Goal: Feedback & Contribution: Submit feedback/report problem

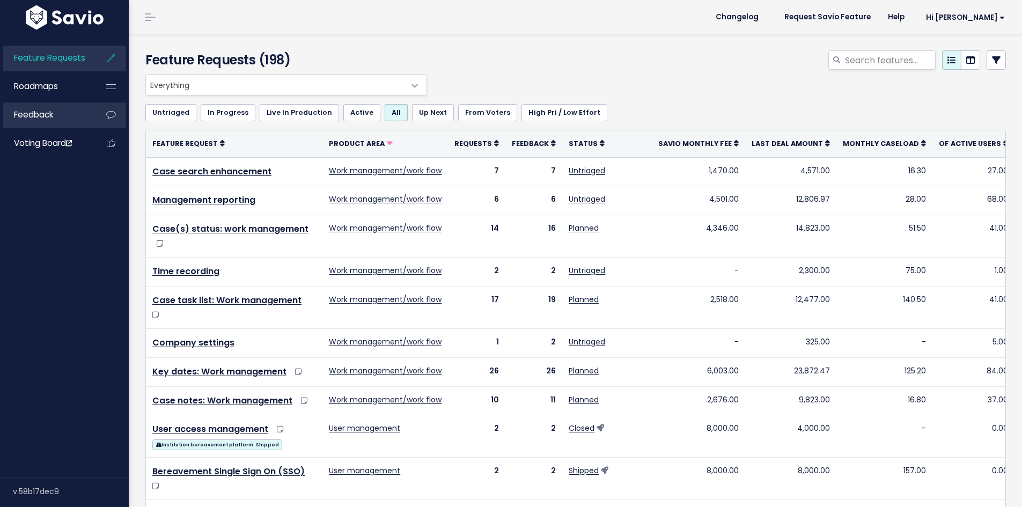
click at [47, 121] on link "Feedback" at bounding box center [46, 114] width 86 height 25
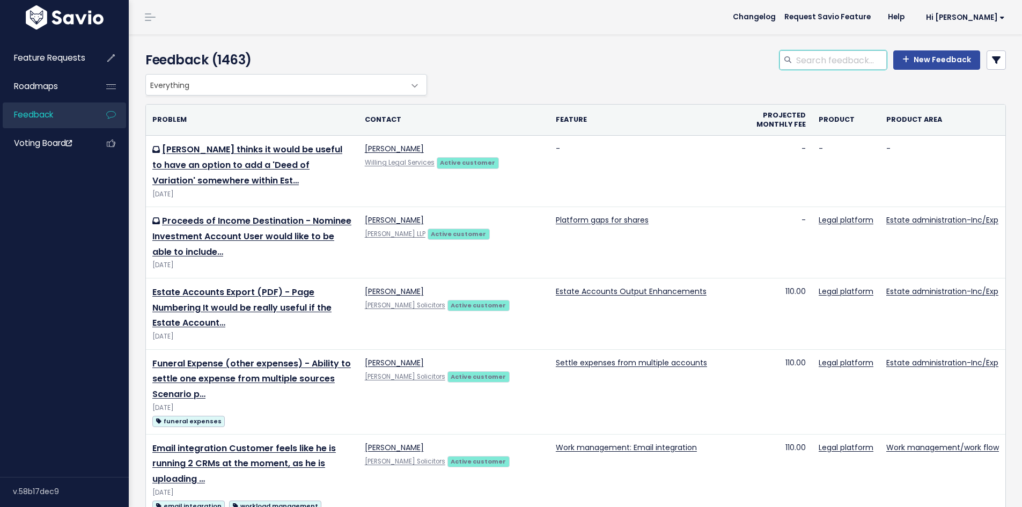
click at [850, 62] on input "search" at bounding box center [841, 59] width 92 height 19
type input "bank account expense"
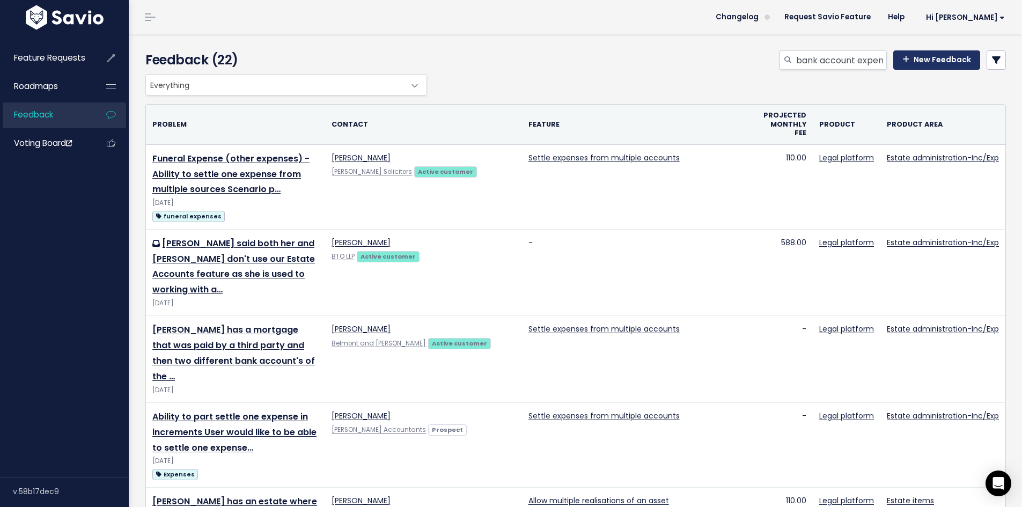
click at [927, 63] on link "New Feedback" at bounding box center [936, 59] width 87 height 19
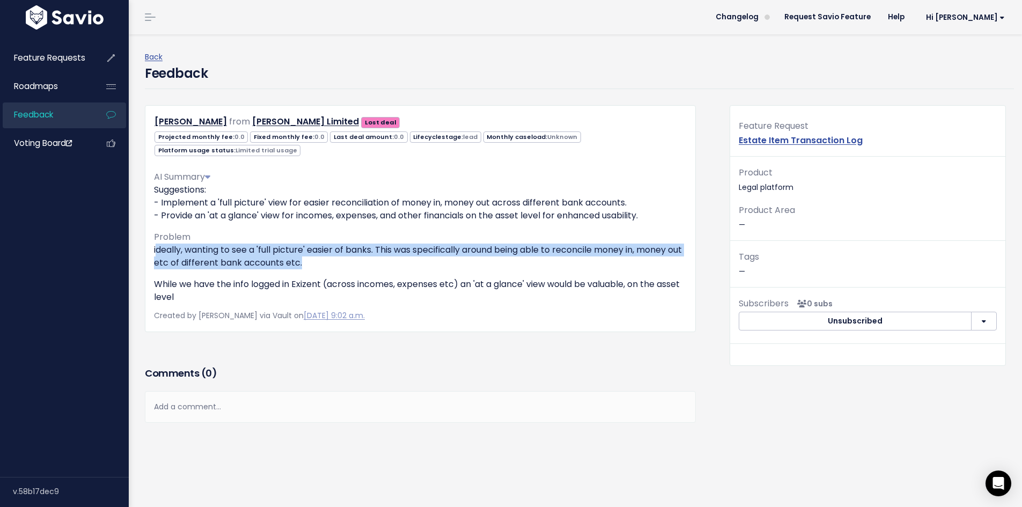
drag, startPoint x: 158, startPoint y: 249, endPoint x: 329, endPoint y: 262, distance: 171.6
click at [329, 262] on p "ideally, wanting to see a 'full picture' easier of banks. This was specifically…" at bounding box center [420, 257] width 533 height 26
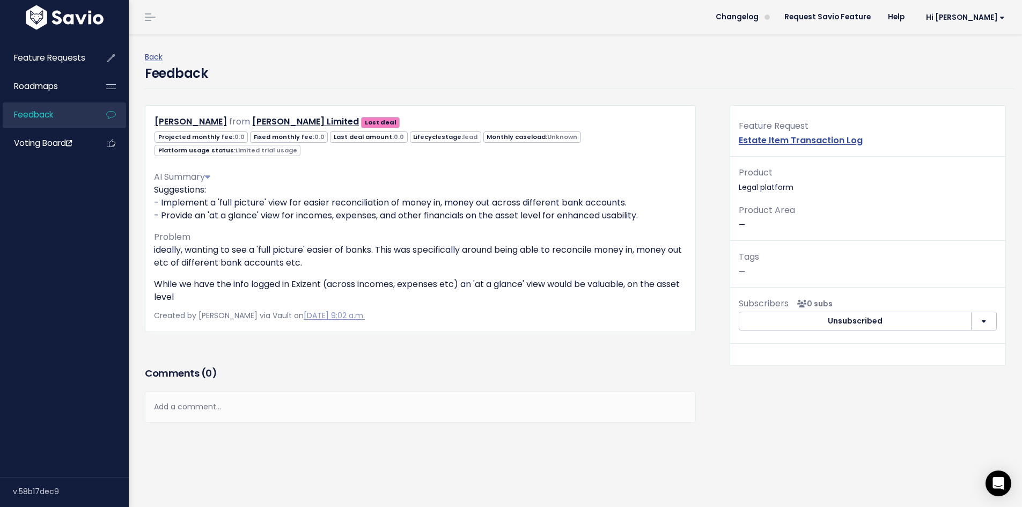
click at [270, 279] on p "While we have the info logged in Exizent (across incomes, expenses etc) an 'at …" at bounding box center [420, 291] width 533 height 26
click at [252, 289] on p "While we have the info logged in Exizent (across incomes, expenses etc) an 'at …" at bounding box center [420, 291] width 533 height 26
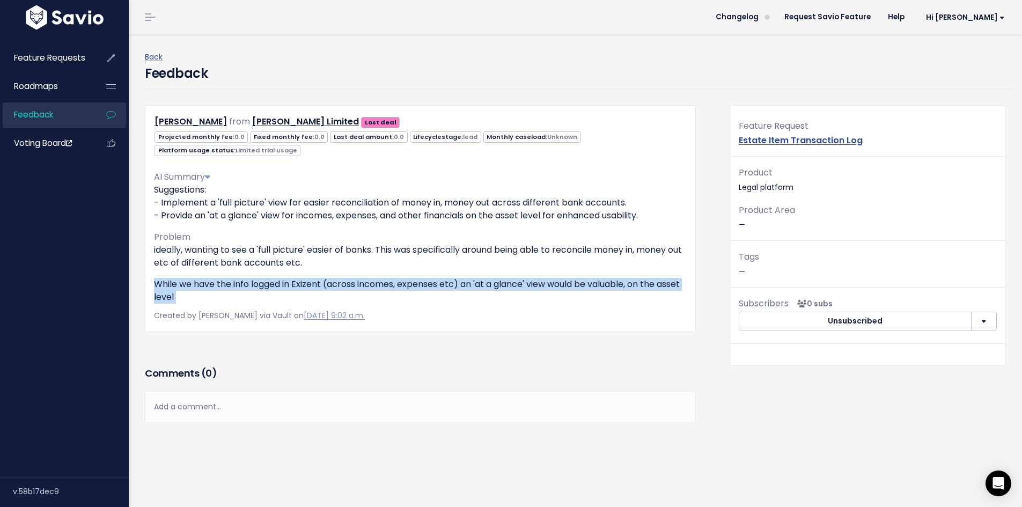
click at [252, 289] on p "While we have the info logged in Exizent (across incomes, expenses etc) an 'at …" at bounding box center [420, 291] width 533 height 26
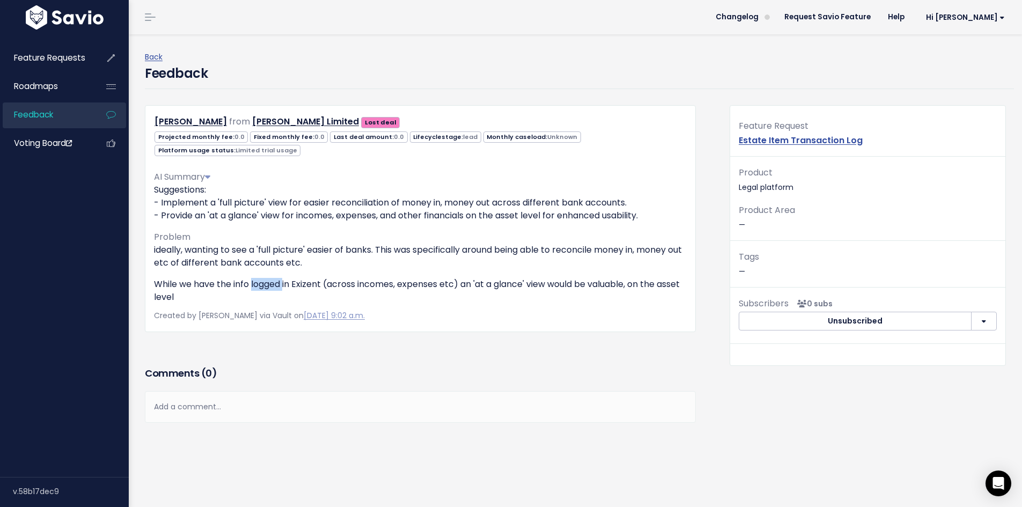
click at [252, 289] on p "While we have the info logged in Exizent (across incomes, expenses etc) an 'at …" at bounding box center [420, 291] width 533 height 26
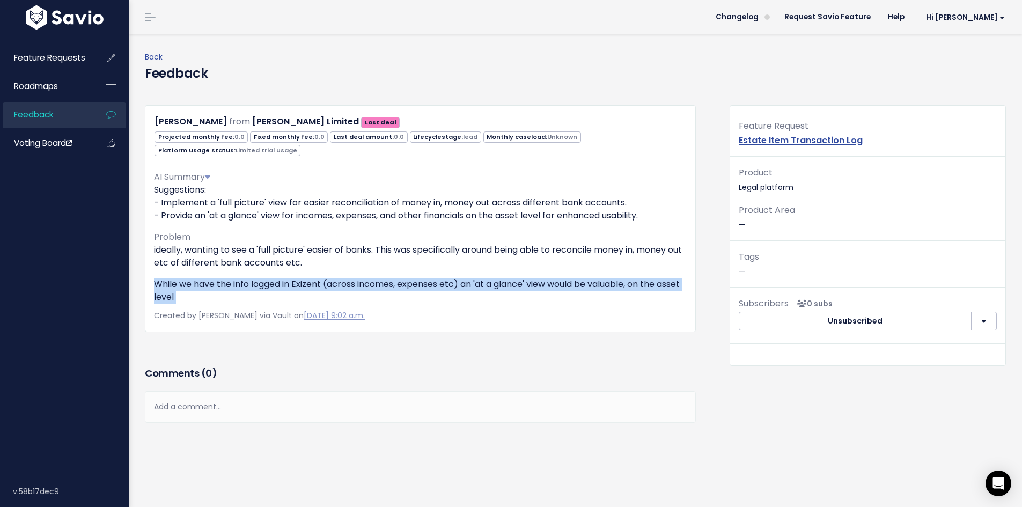
click at [252, 289] on p "While we have the info logged in Exizent (across incomes, expenses etc) an 'at …" at bounding box center [420, 291] width 533 height 26
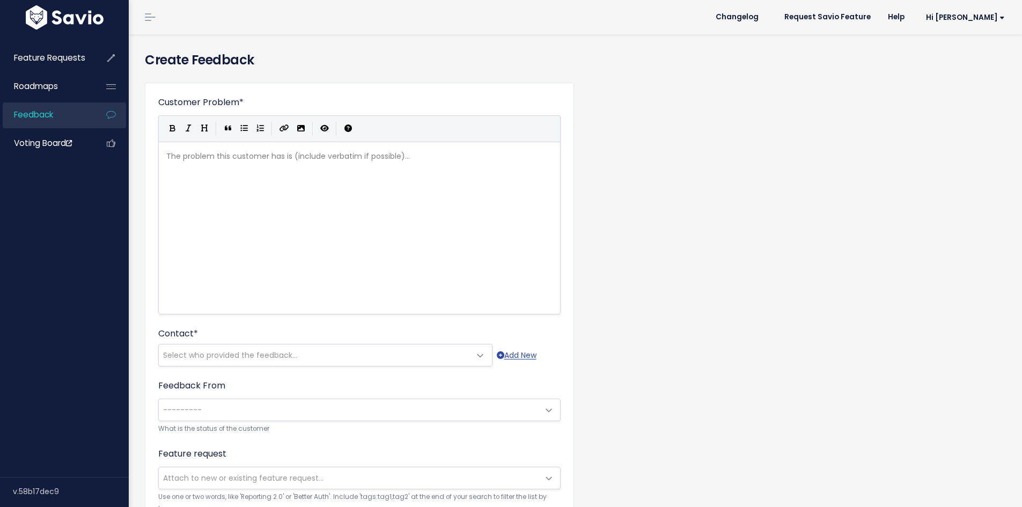
click at [251, 237] on div "The problem this customer has is (include verbatim if possible)... xxxxxxxxxx ​" at bounding box center [372, 242] width 417 height 188
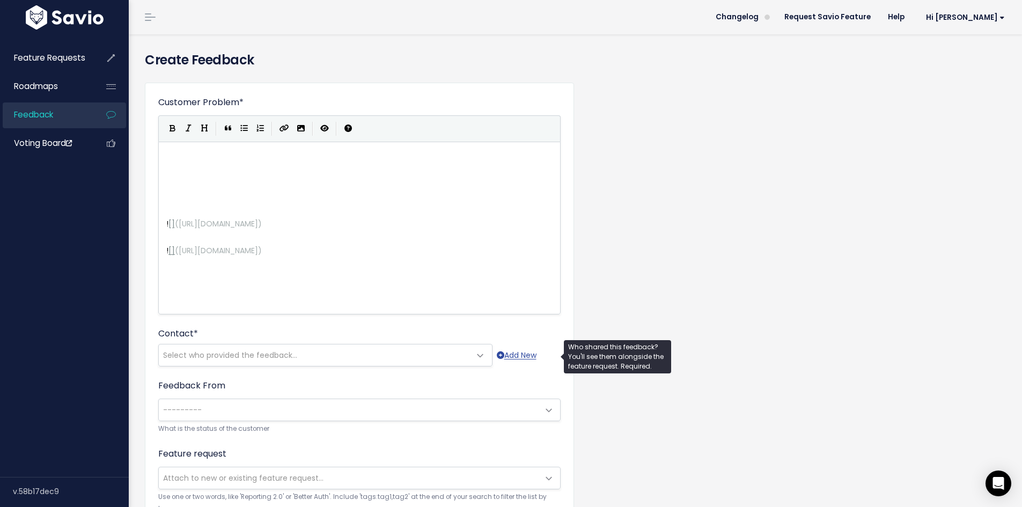
click at [295, 355] on span "Select who provided the feedback..." at bounding box center [230, 355] width 134 height 11
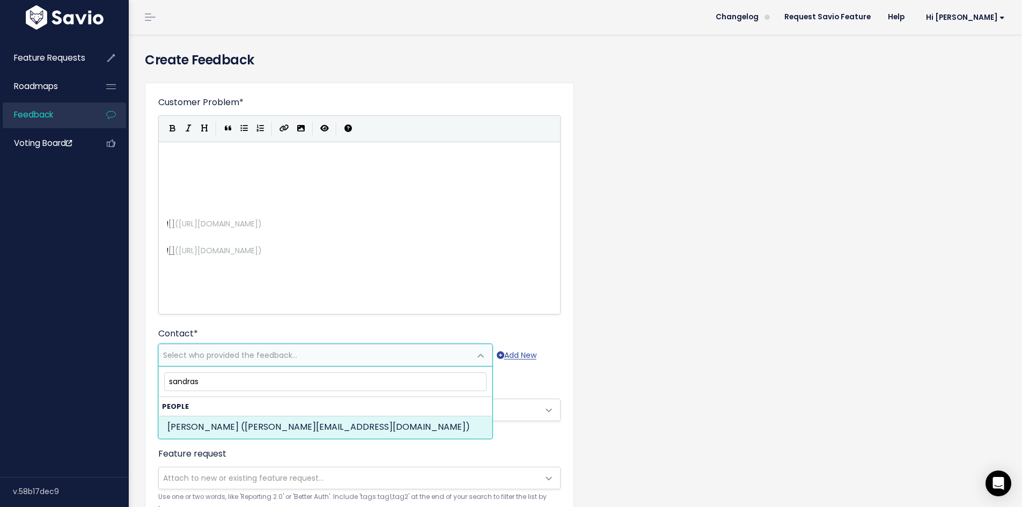
type input "sandras"
select select "ACTIVE"
select select "88545851"
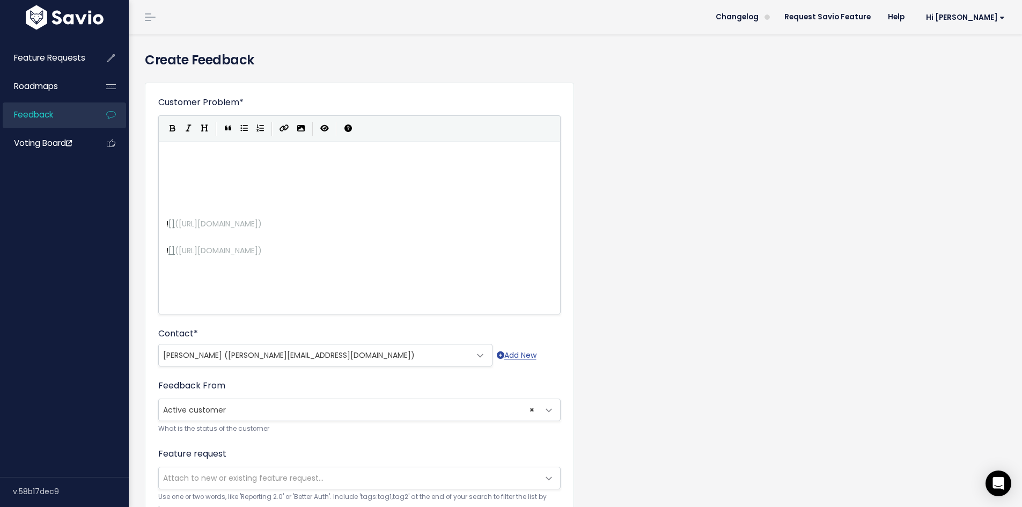
click at [258, 175] on pre "​" at bounding box center [363, 169] width 399 height 13
click at [258, 163] on pre "​" at bounding box center [363, 169] width 399 height 13
type textarea "[PERSON_NAME]"
type textarea "wu"
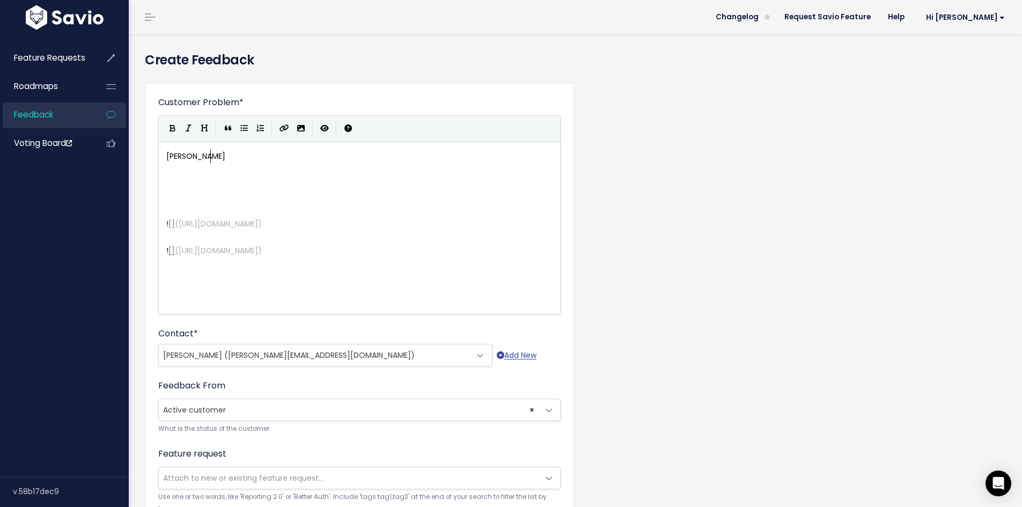
scroll to position [4, 11]
type textarea "puld like"
type textarea "ould like more detail to pull through to the Estate"
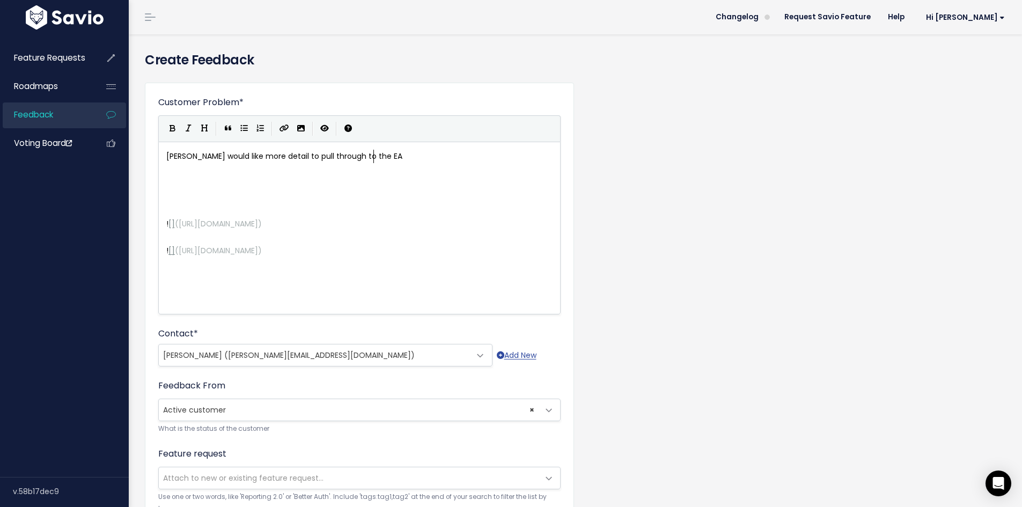
type textarea "A"
type textarea "'"
type textarea "s"
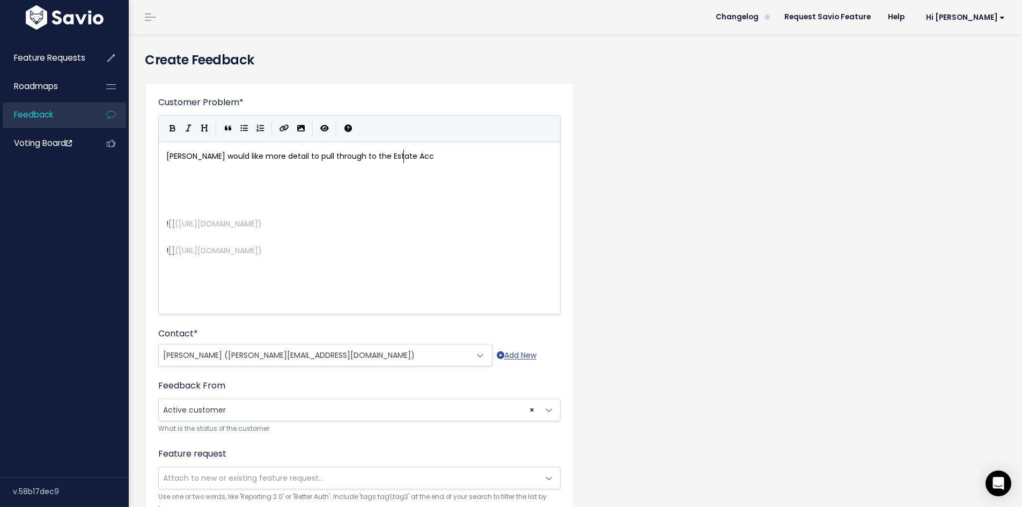
type textarea "state Accioy"
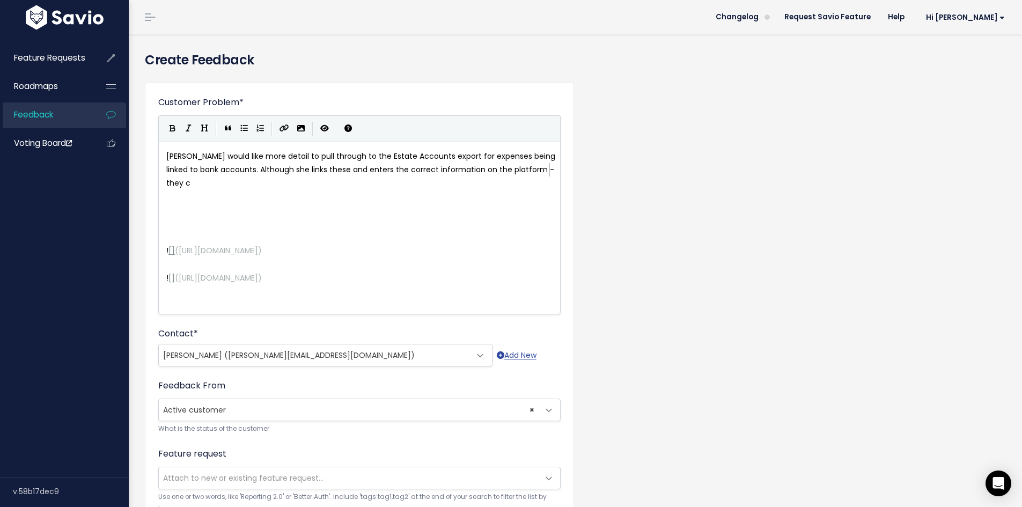
scroll to position [4, 16]
type textarea "ounts export for expenses being linked to bank accounts. Although she links the…"
type textarea "come under"
type textarea "they come under"
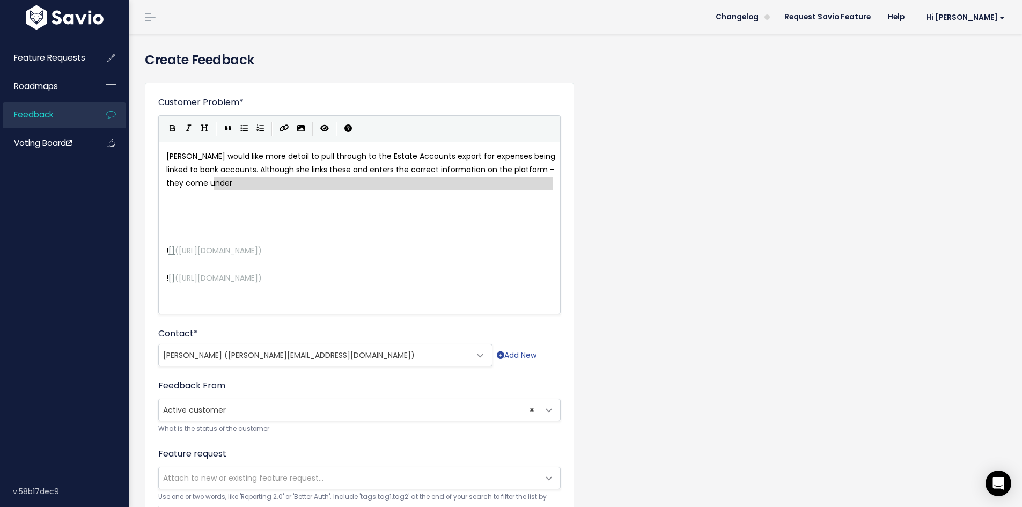
type textarea "come under"
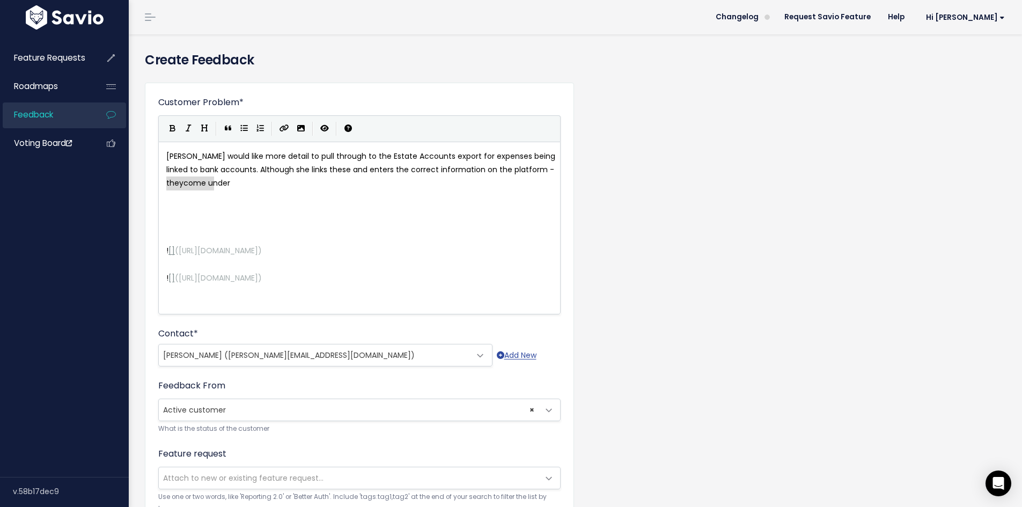
drag, startPoint x: 484, startPoint y: 190, endPoint x: 160, endPoint y: 183, distance: 324.6
type textarea "show under '[PERSON_NAME]"
type textarea "dministration Expenses"
type textarea "' on the expoert"
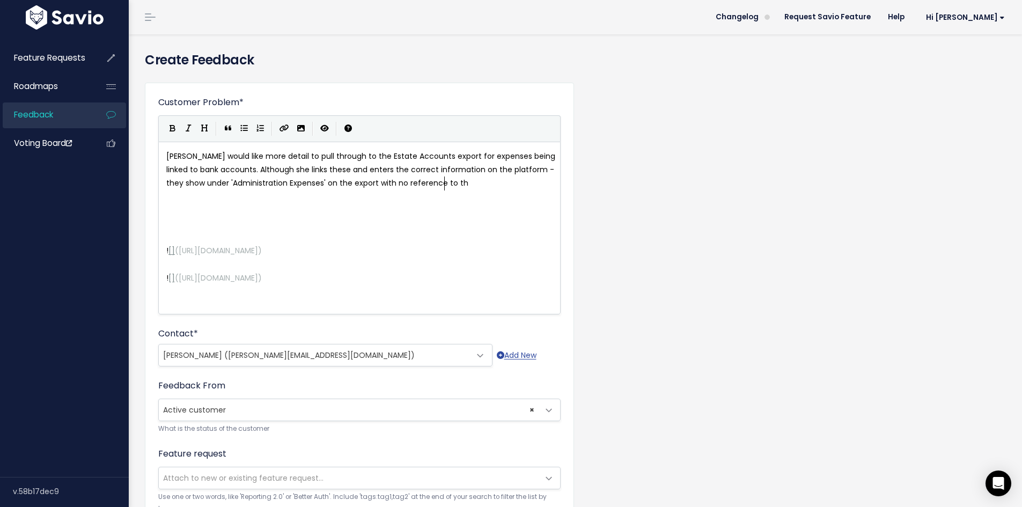
scroll to position [4, 98]
type textarea "rt with no reference to the bank a"
type textarea "asset they are linkjed"
type textarea "ed to,"
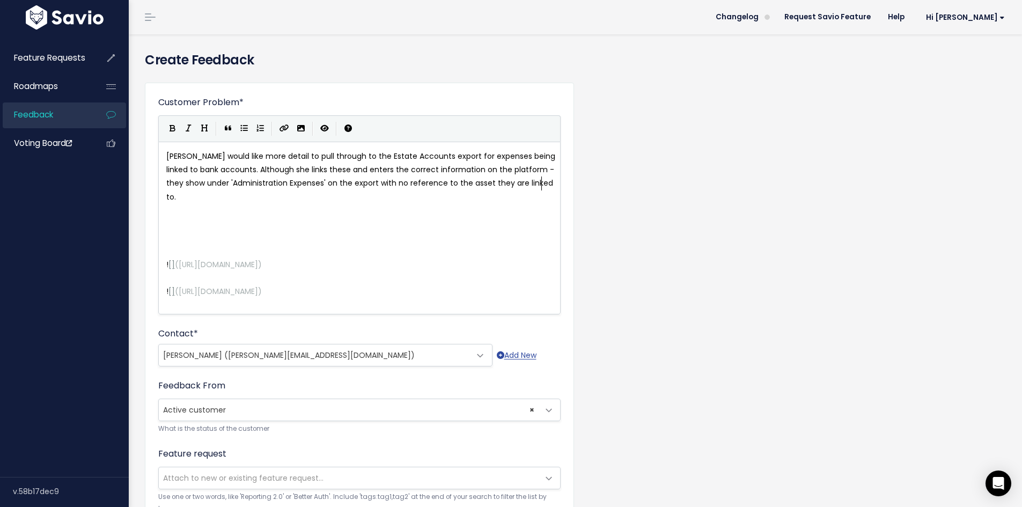
type textarea ". X"
type textarea "This is co"
type textarea "in contrast to the income added for bank accounts wh"
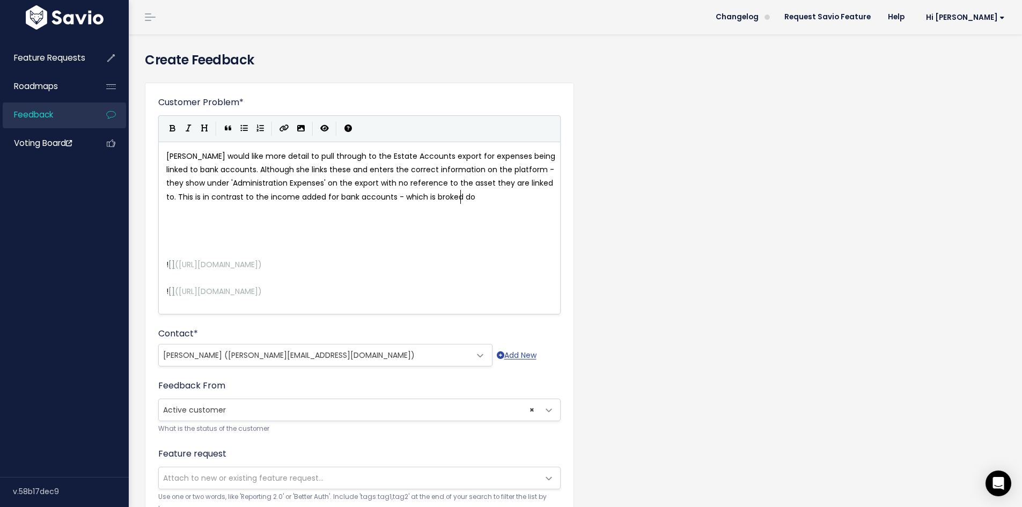
type textarea "- which is broked dow"
type textarea "n h"
type textarea "down account by acciou"
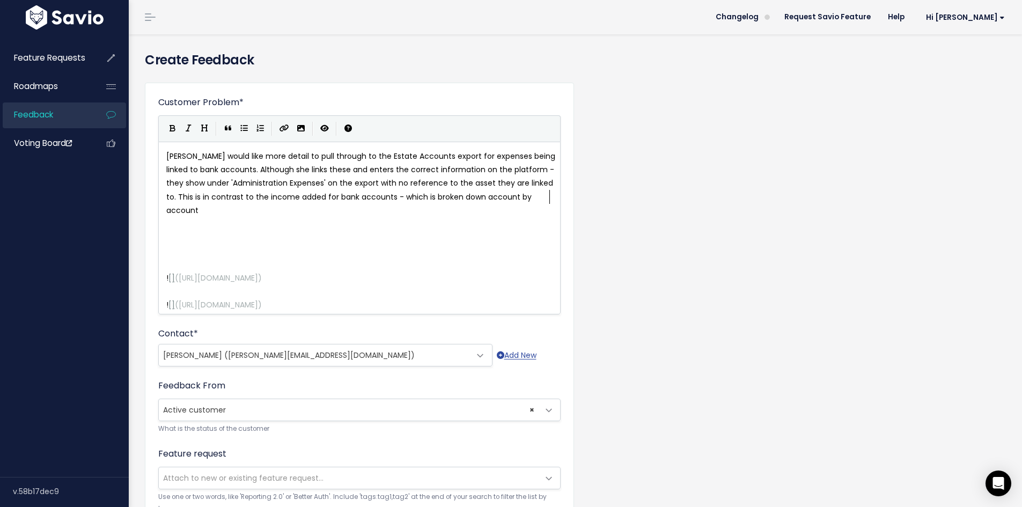
scroll to position [4, 20]
type textarea "ount."
drag, startPoint x: 238, startPoint y: 167, endPoint x: 353, endPoint y: 170, distance: 114.8
type textarea "lthough she links these and en"
click at [538, 299] on div "x [PERSON_NAME] would like more detail to pull through to the Estate Accounts e…" at bounding box center [363, 231] width 399 height 166
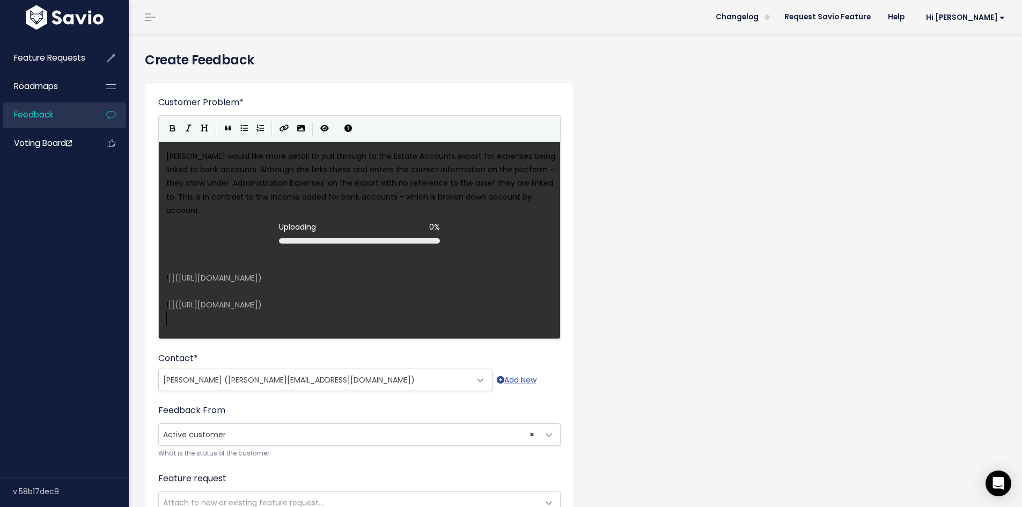
scroll to position [4, 1]
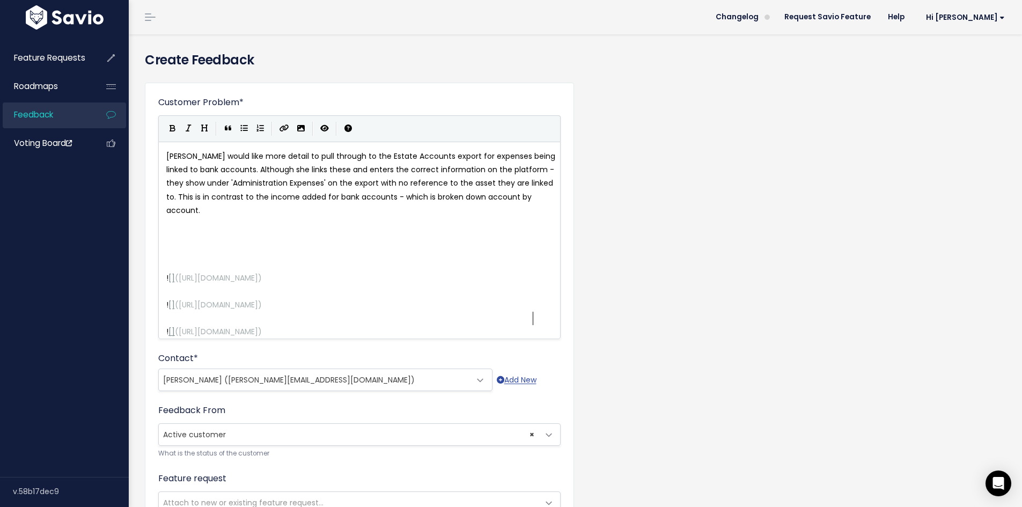
click at [550, 200] on span "[PERSON_NAME] would like more detail to pull through to the Estate Accounts exp…" at bounding box center [361, 183] width 391 height 65
type textarea "It would be better if the breakdown of income and expenses was shown ina"
type textarea "a consisten w"
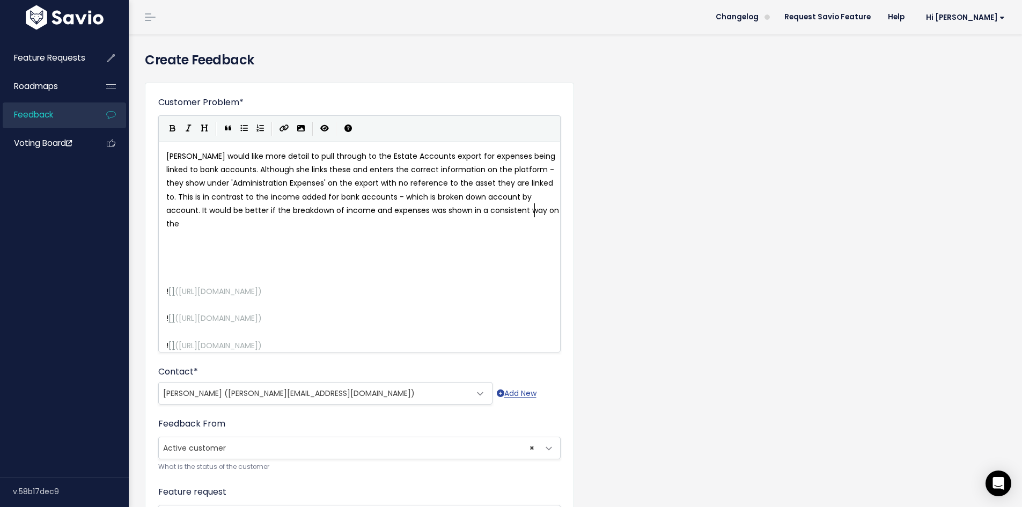
scroll to position [4, 47]
type textarea "t way on the ecpor"
type textarea "xport."
type textarea "lthough she links these and enters the correct information on the platform"
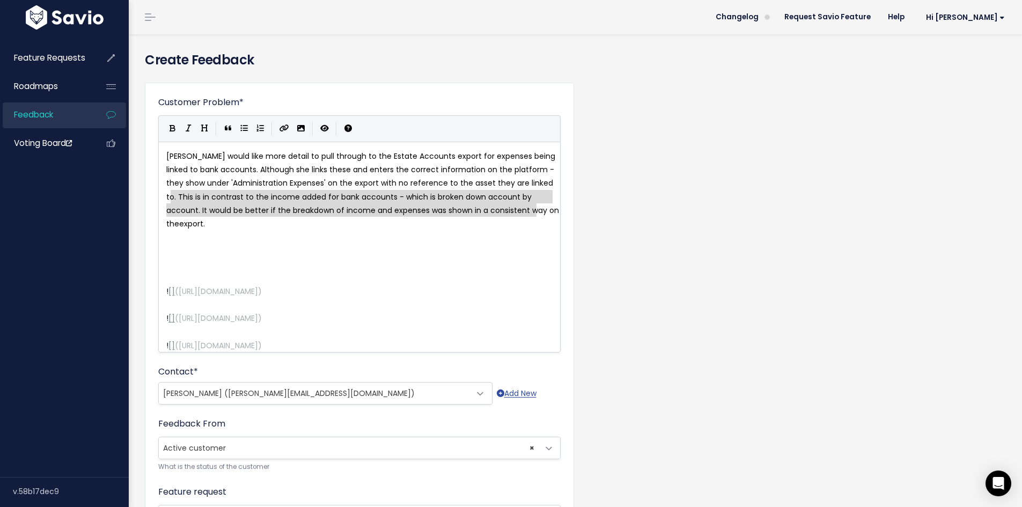
drag, startPoint x: 168, startPoint y: 198, endPoint x: 565, endPoint y: 207, distance: 396.5
type textarea "his is in contrast to the income added for bank accounts - which is broken down…"
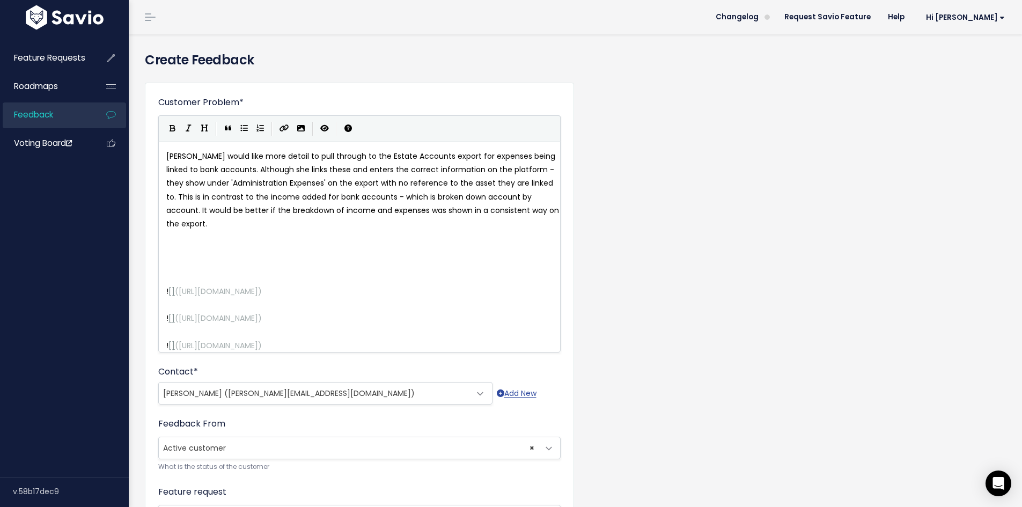
click at [425, 223] on pre "[PERSON_NAME] would like more detail to pull through to the Estate Accounts exp…" at bounding box center [363, 190] width 399 height 81
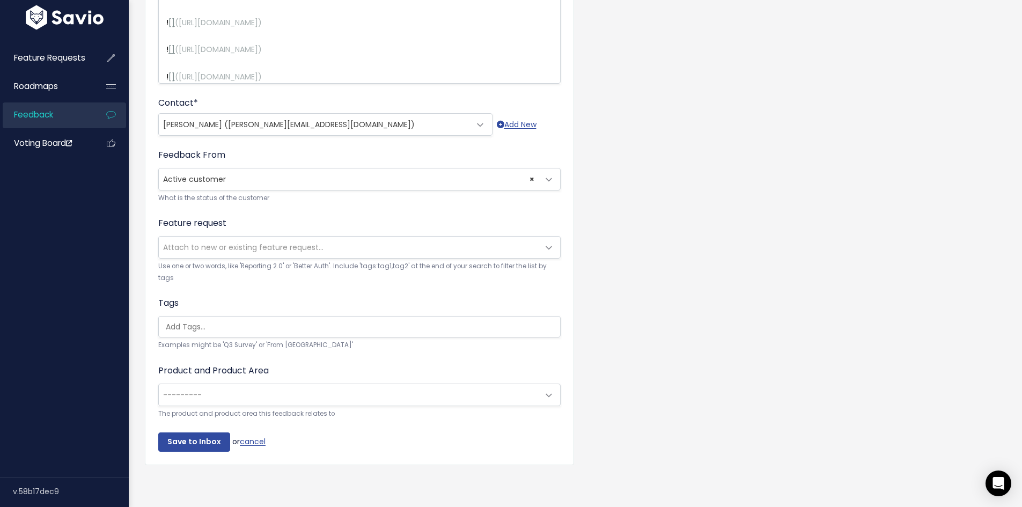
scroll to position [285, 0]
click at [198, 432] on input "Save to Inbox" at bounding box center [194, 441] width 72 height 19
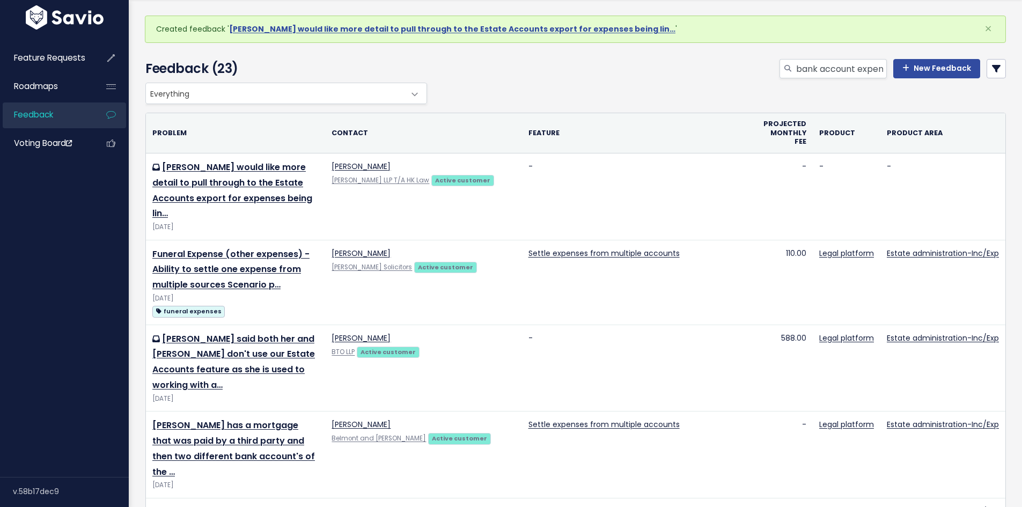
scroll to position [54, 0]
